Goal: Check status: Check status

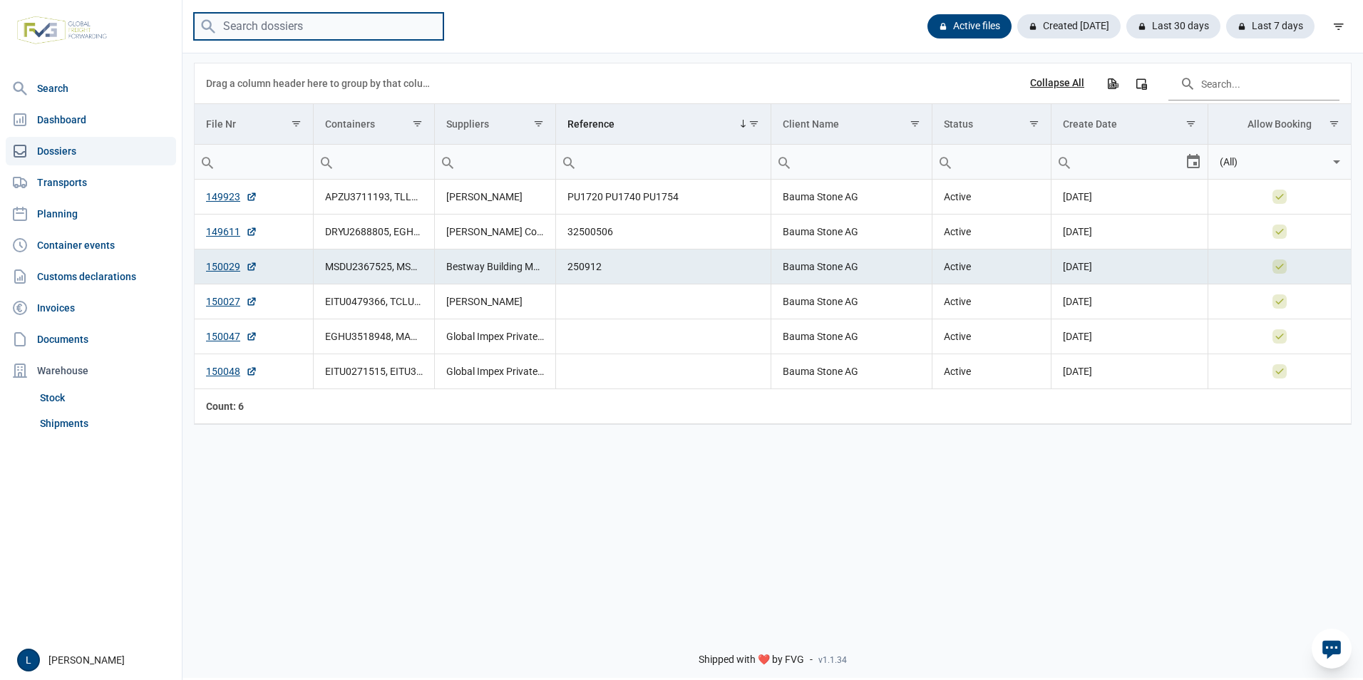
click at [283, 28] on input "search" at bounding box center [319, 27] width 250 height 28
paste input "CFPU61252600824"
click at [365, 28] on input "CFPU61252600824" at bounding box center [319, 27] width 250 height 28
type input "CFPU61252600824"
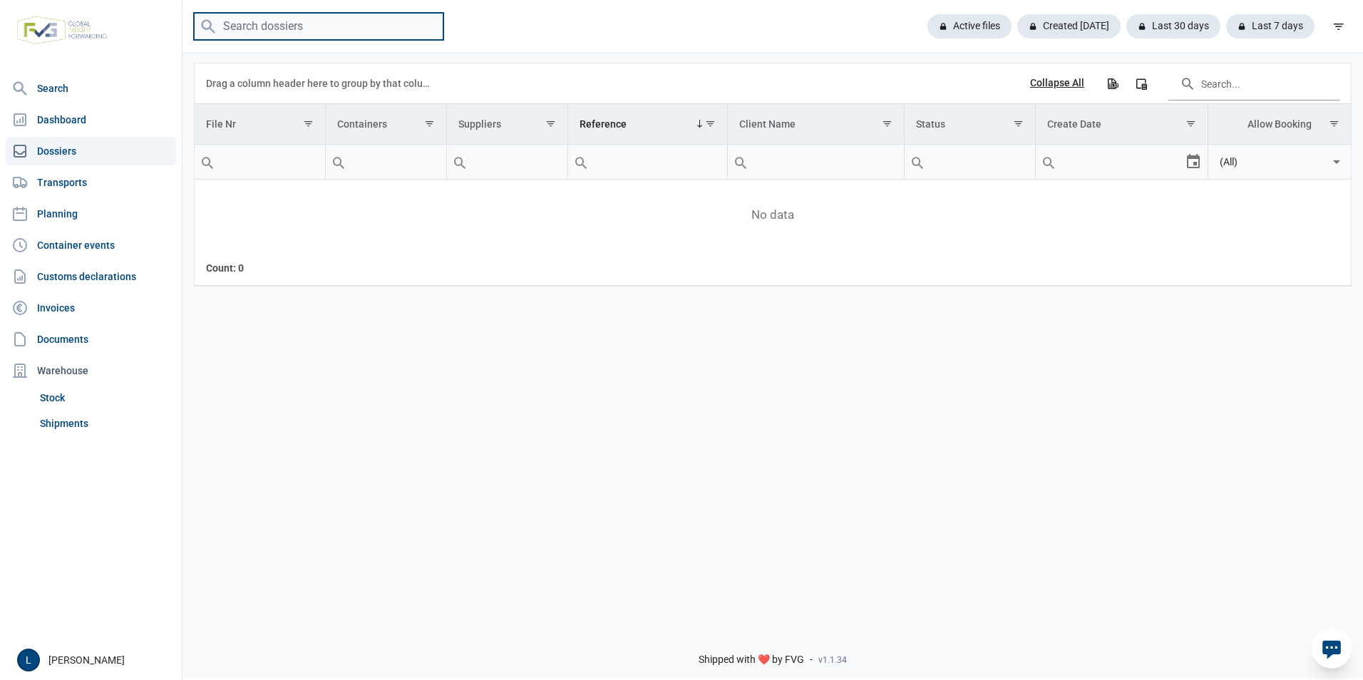
click at [302, 36] on input "search" at bounding box center [319, 27] width 250 height 28
paste input "DRYU2688805"
type input "DRYU2688805"
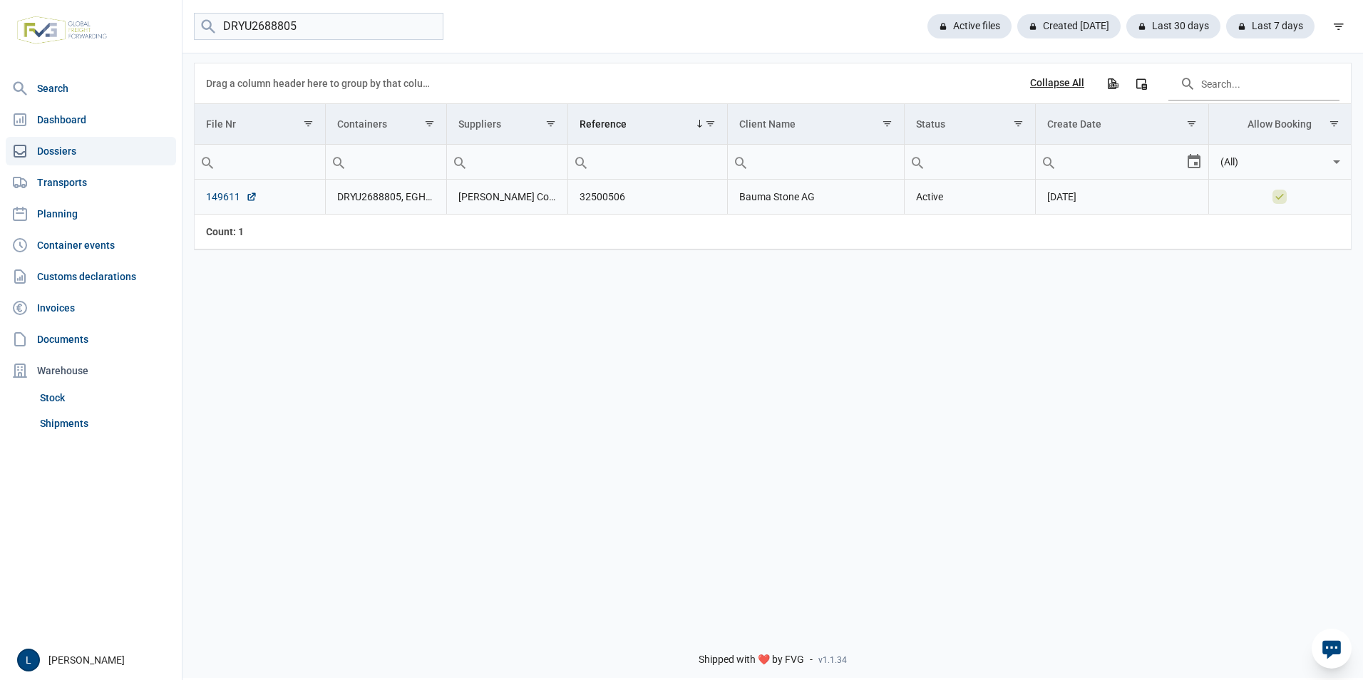
click at [228, 198] on link "149611" at bounding box center [231, 197] width 51 height 14
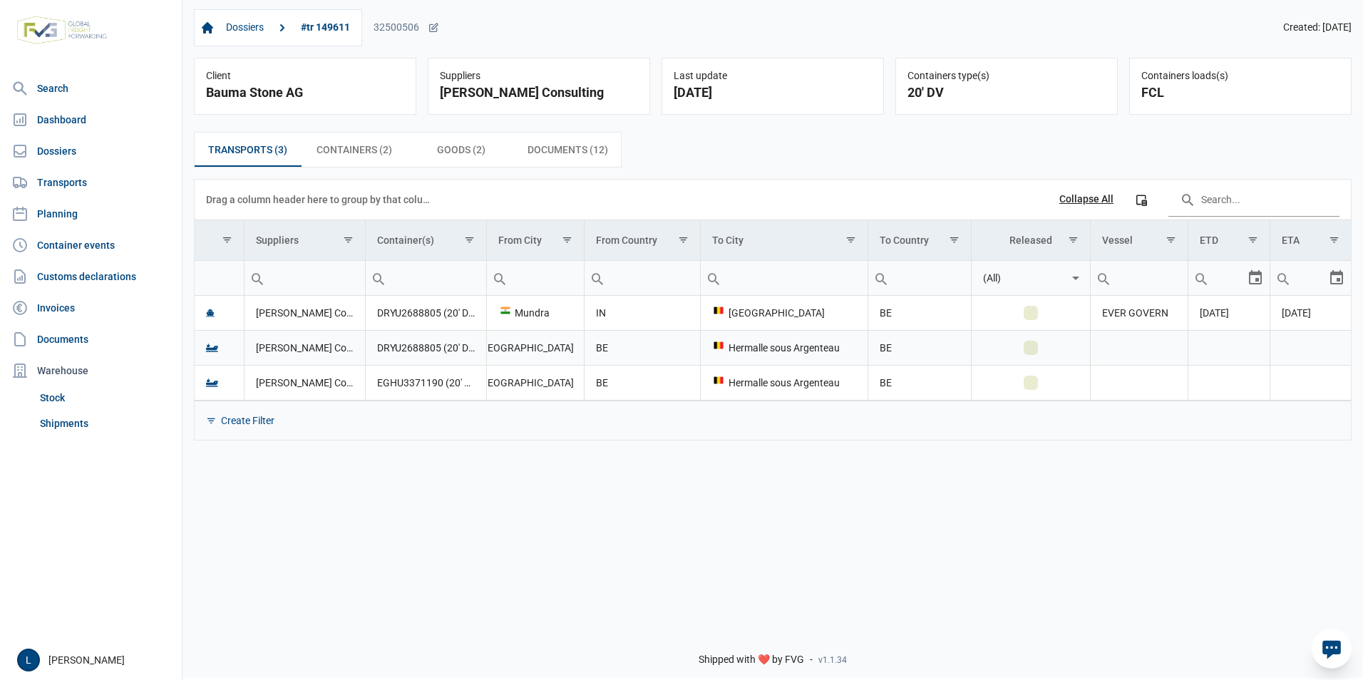
click at [767, 344] on div "Hermalle sous Argenteau" at bounding box center [784, 348] width 144 height 14
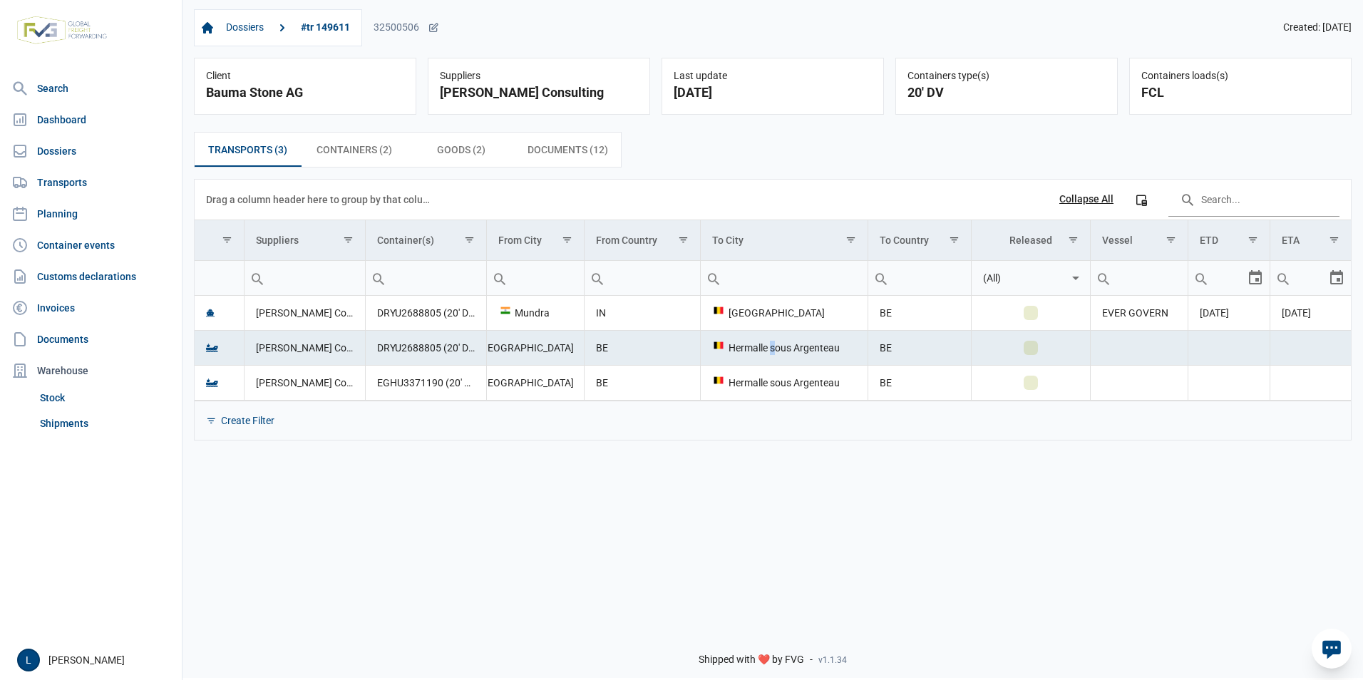
click at [767, 344] on div "Hermalle sous Argenteau" at bounding box center [784, 348] width 144 height 14
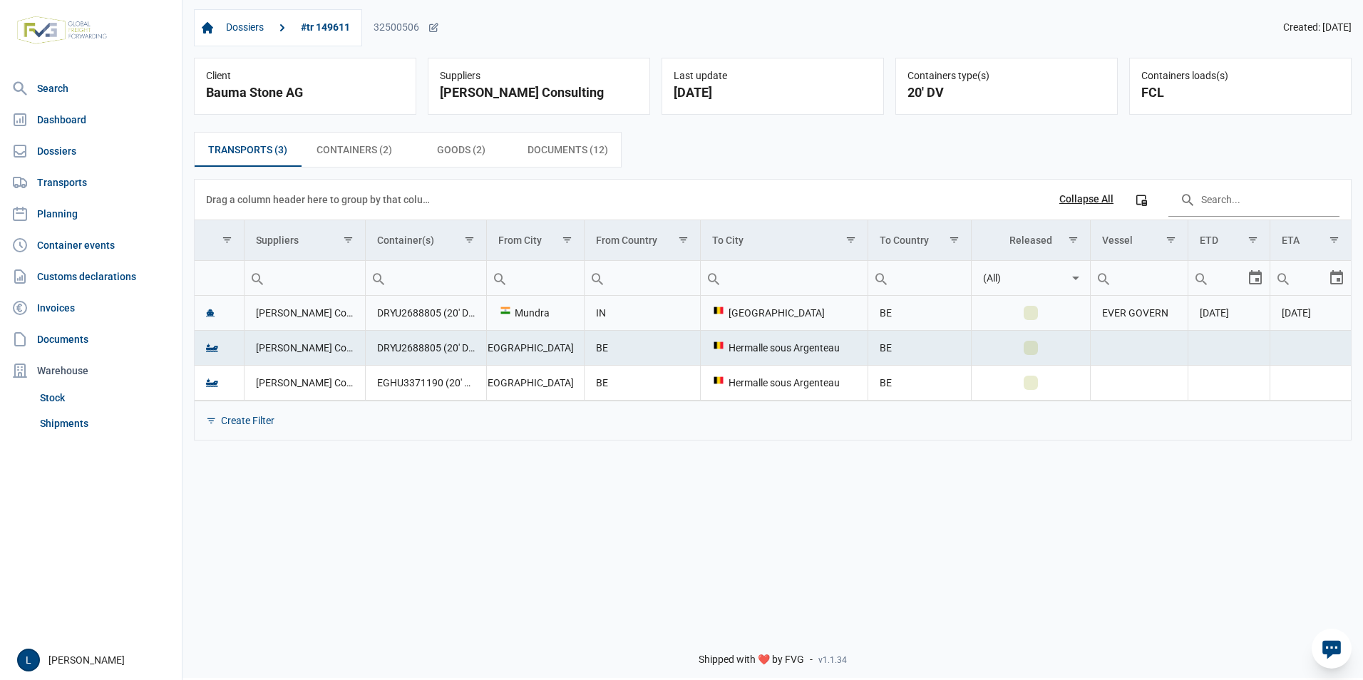
click at [1025, 315] on checkicon "Data grid with 3 rows and 11 columns" at bounding box center [1030, 312] width 11 height 11
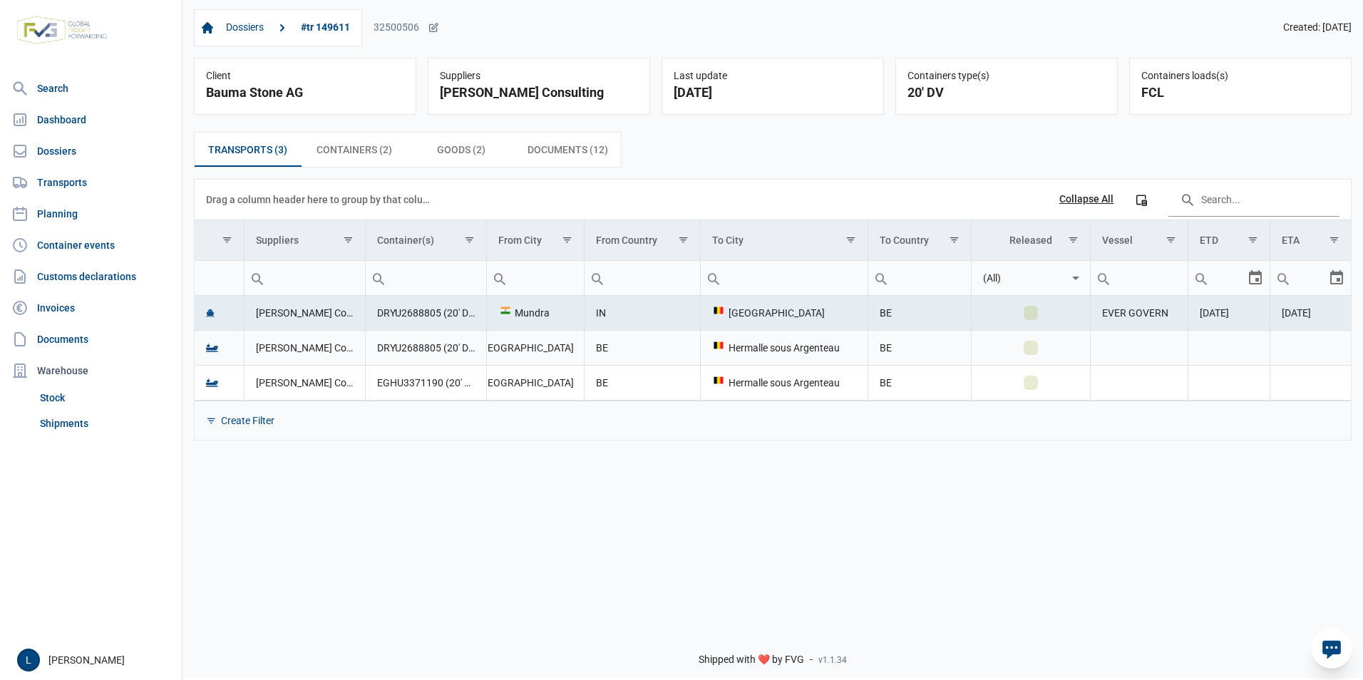
click at [656, 349] on td "BE" at bounding box center [642, 347] width 117 height 35
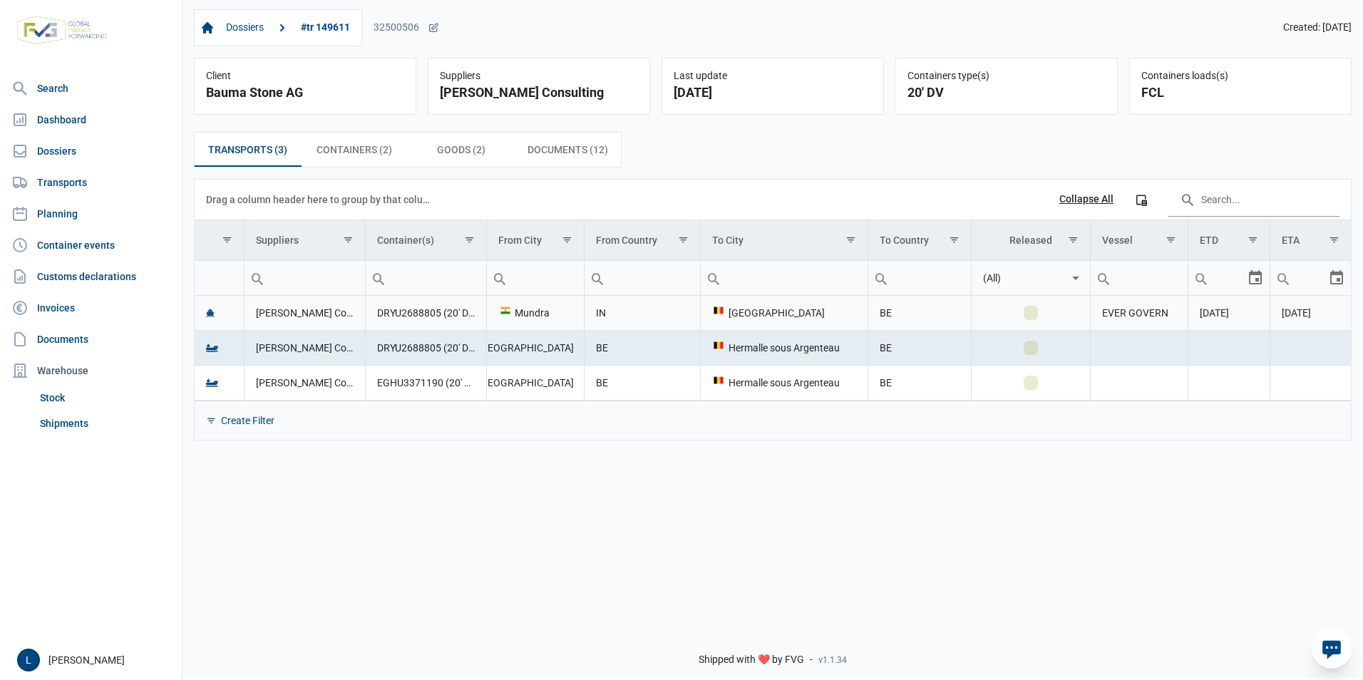
click at [282, 313] on td "[PERSON_NAME] Consulting" at bounding box center [305, 313] width 121 height 35
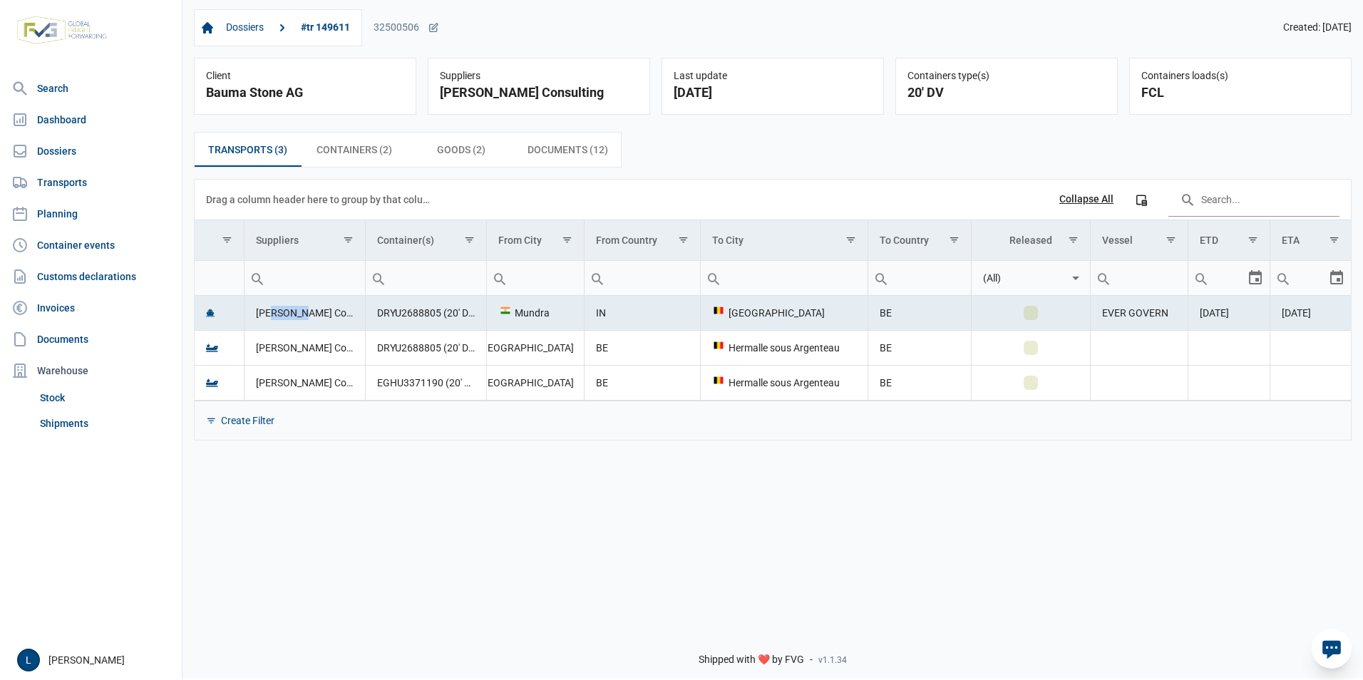
click at [282, 313] on td "[PERSON_NAME] Consulting" at bounding box center [305, 313] width 121 height 35
click at [282, 314] on td "[PERSON_NAME] Consulting" at bounding box center [305, 313] width 121 height 35
click at [1025, 314] on div "Data grid with 3 rows and 11 columns" at bounding box center [1031, 313] width 14 height 14
